Goal: Task Accomplishment & Management: Use online tool/utility

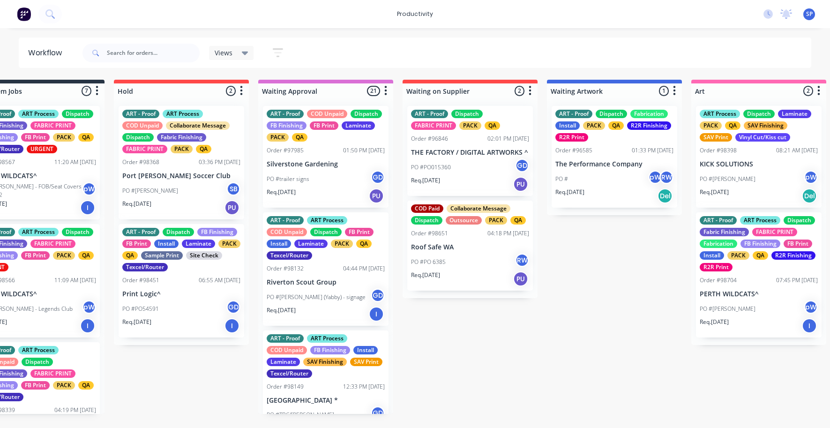
scroll to position [47, 0]
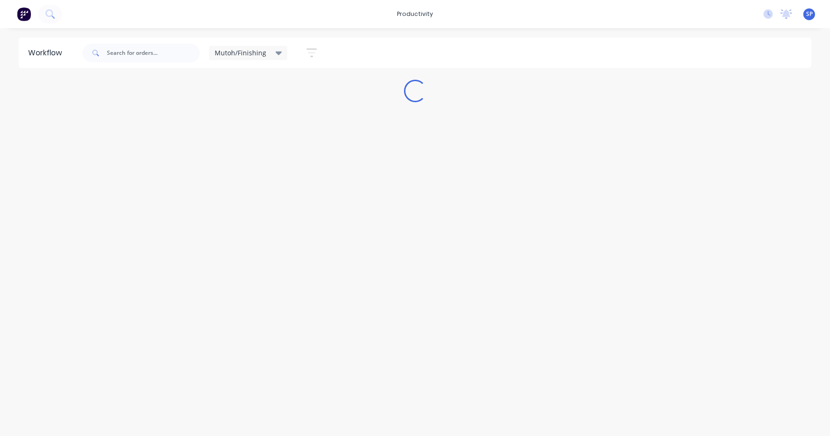
click at [277, 51] on icon at bounding box center [279, 53] width 7 height 10
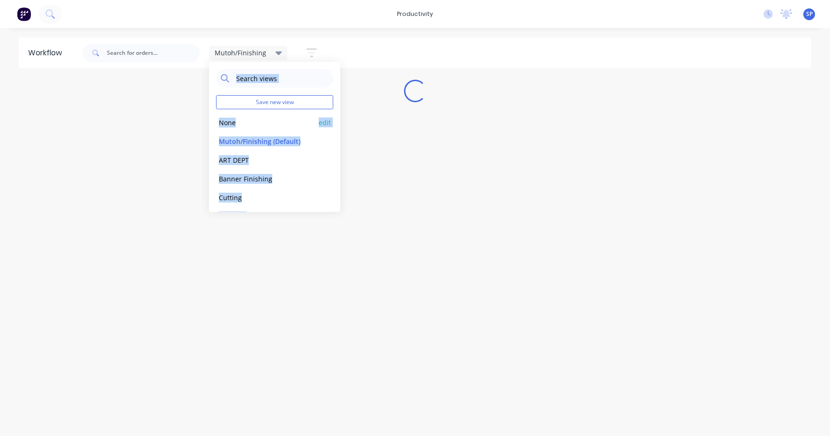
click at [231, 119] on button "None" at bounding box center [266, 122] width 100 height 11
click at [256, 310] on div "Workflow Views Save new view None edit Mutoh/Finishing (Default) edit ART DEPT …" at bounding box center [415, 227] width 830 height 380
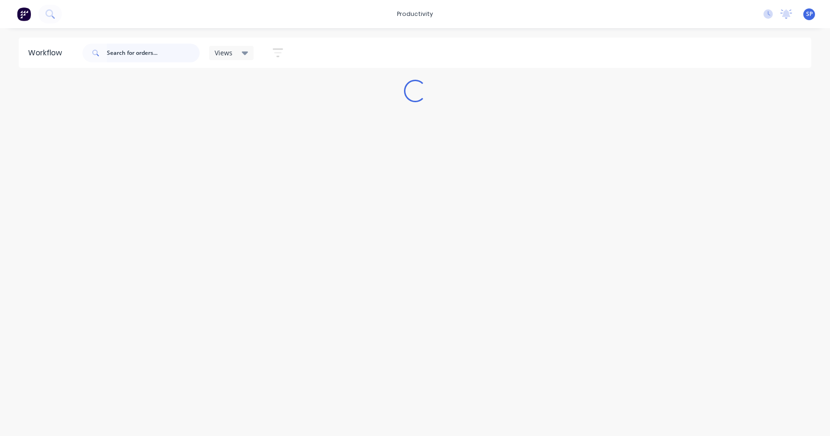
click at [128, 56] on input "text" at bounding box center [153, 53] width 93 height 19
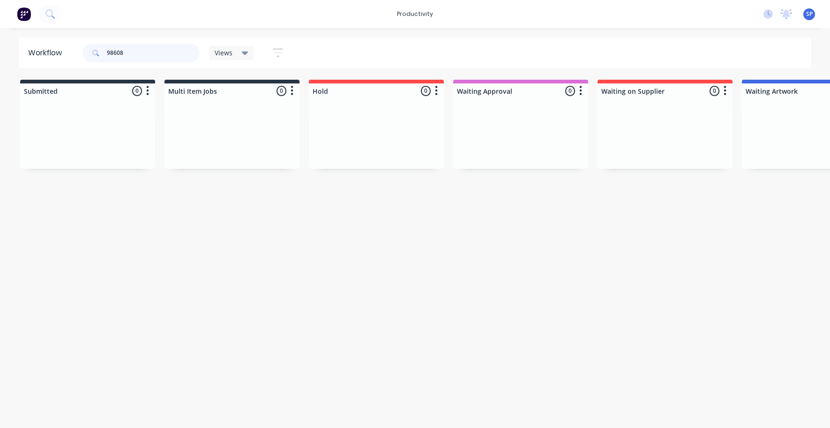
type input "98608"
click at [184, 372] on html "productivity productivity Workflow Planner Delivery Scheduling Timesheets No ne…" at bounding box center [415, 186] width 830 height 372
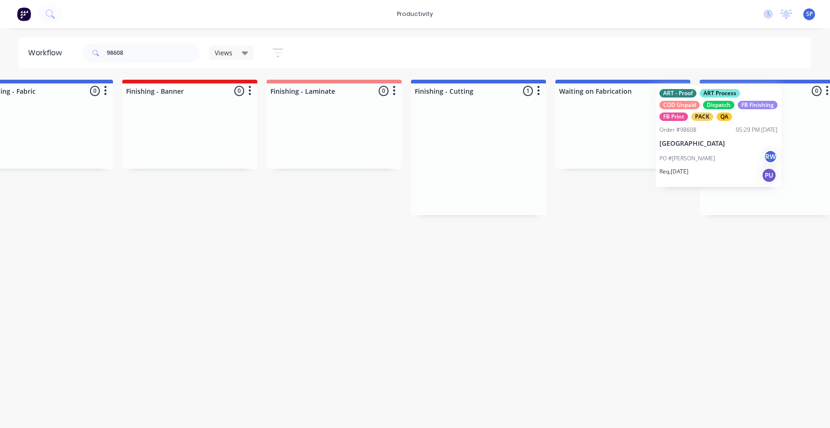
drag, startPoint x: 493, startPoint y: 170, endPoint x: 712, endPoint y: 148, distance: 220.5
click at [712, 148] on div "Submitted 0 Sort By Created date Required date Order number Customer name Most …" at bounding box center [19, 147] width 3602 height 135
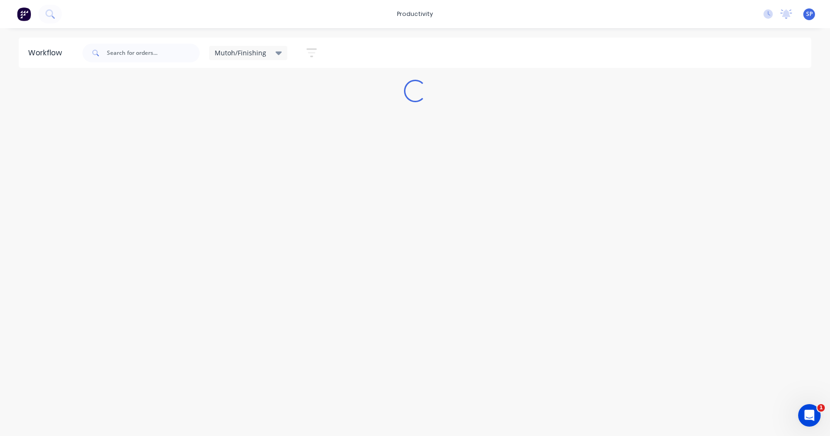
click at [278, 52] on icon at bounding box center [279, 54] width 7 height 4
click at [235, 122] on button "None" at bounding box center [266, 122] width 100 height 11
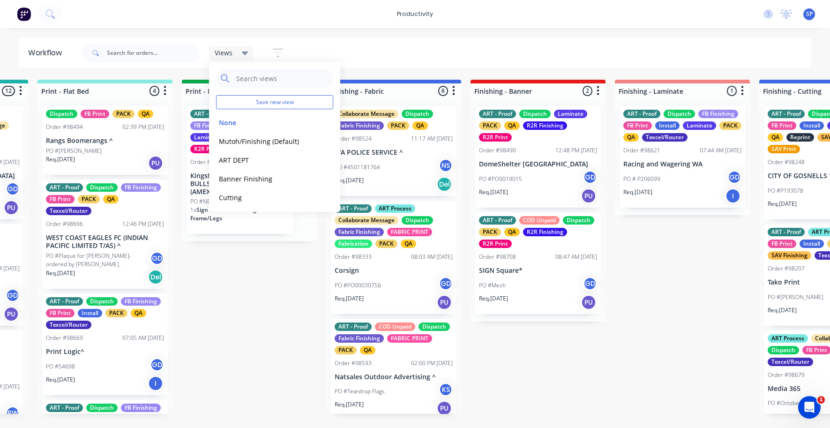
scroll to position [0, 1437]
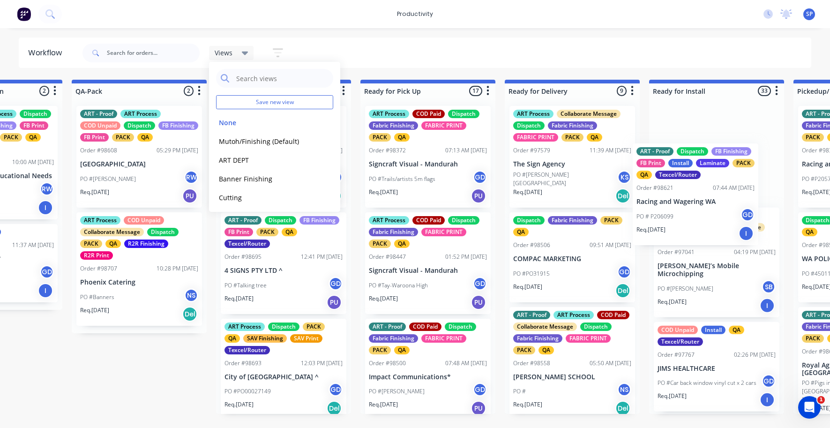
drag, startPoint x: 659, startPoint y: 187, endPoint x: 687, endPoint y: 220, distance: 43.6
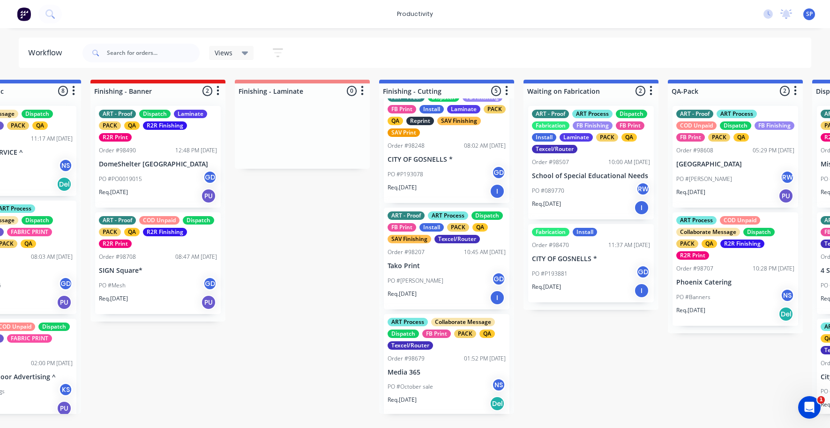
scroll to position [0, 0]
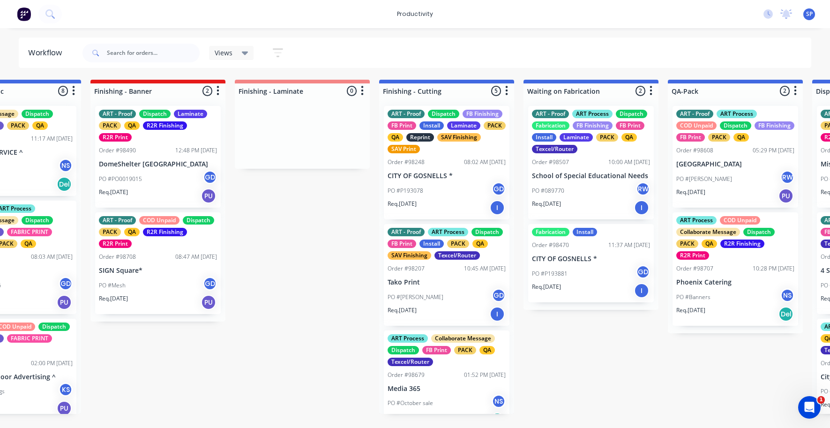
click at [441, 180] on div "ART - Proof Dispatch FB Finishing FB Print Install Laminate PACK QA Reprint SAV…" at bounding box center [447, 162] width 126 height 113
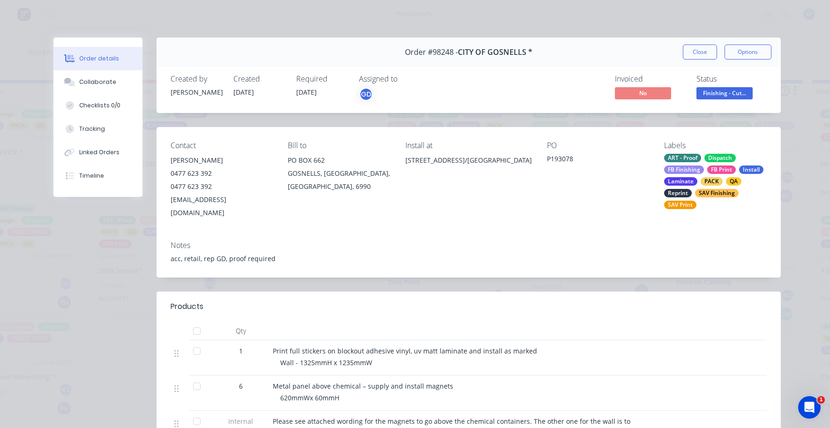
click at [689, 52] on button "Close" at bounding box center [700, 52] width 34 height 15
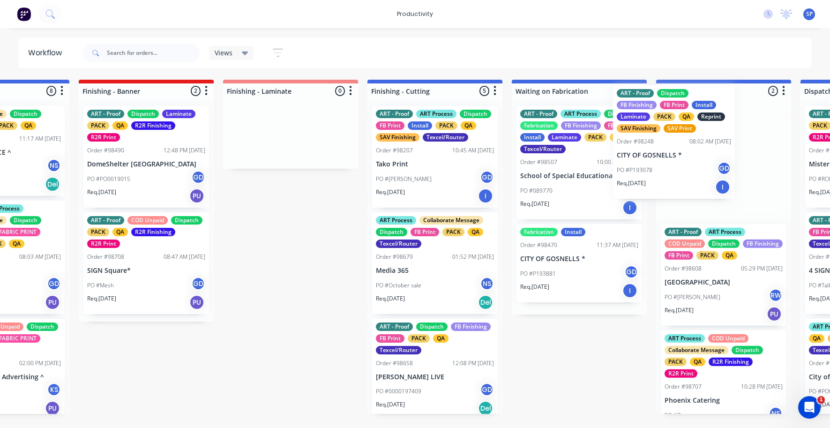
drag, startPoint x: 424, startPoint y: 180, endPoint x: 665, endPoint y: 157, distance: 242.1
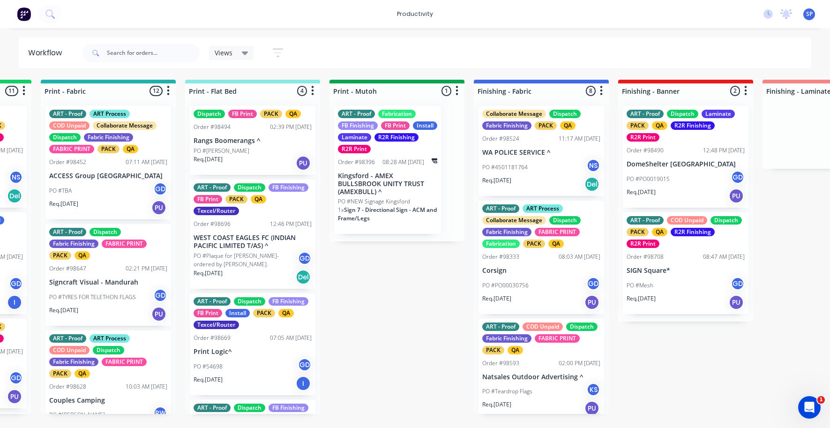
scroll to position [0, 1270]
